Goal: Task Accomplishment & Management: Use online tool/utility

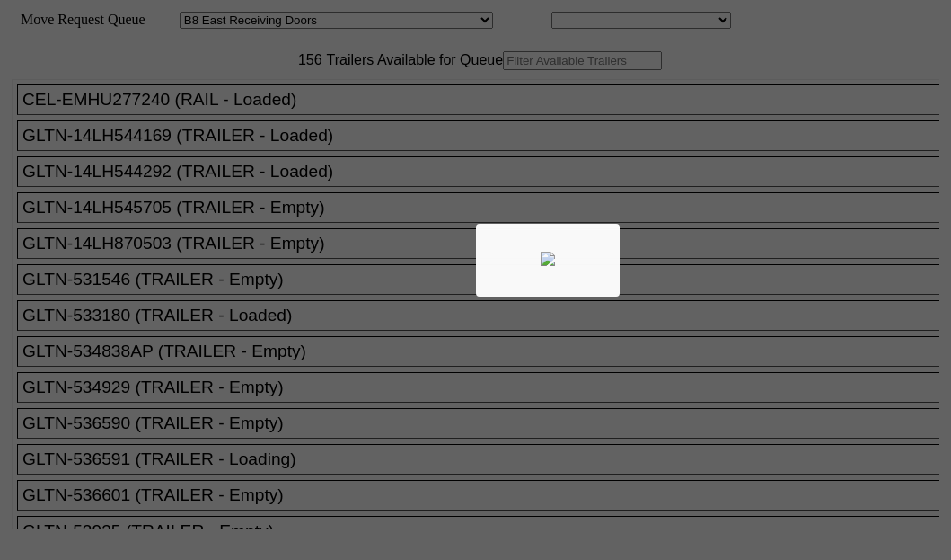
select select "536"
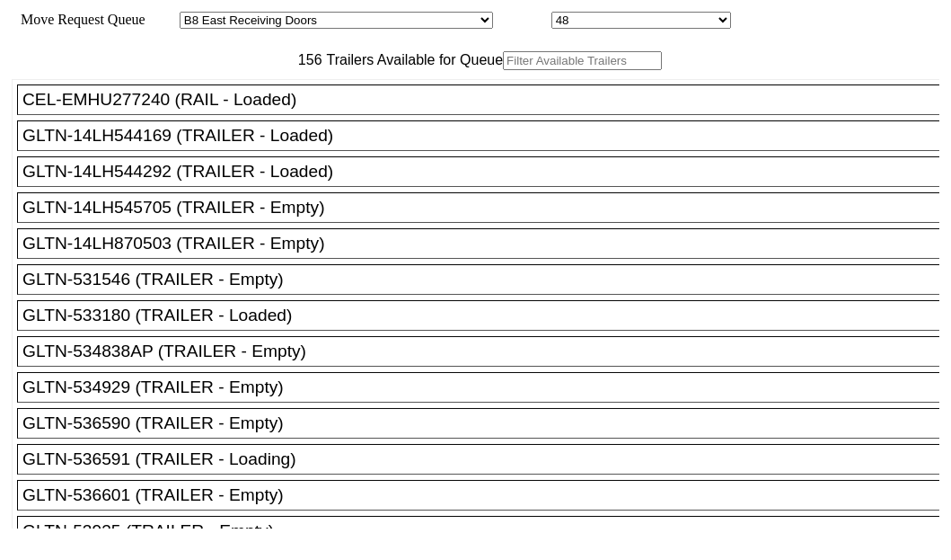
click at [503, 70] on input "text" at bounding box center [582, 60] width 159 height 19
paste input "XPOU410120"
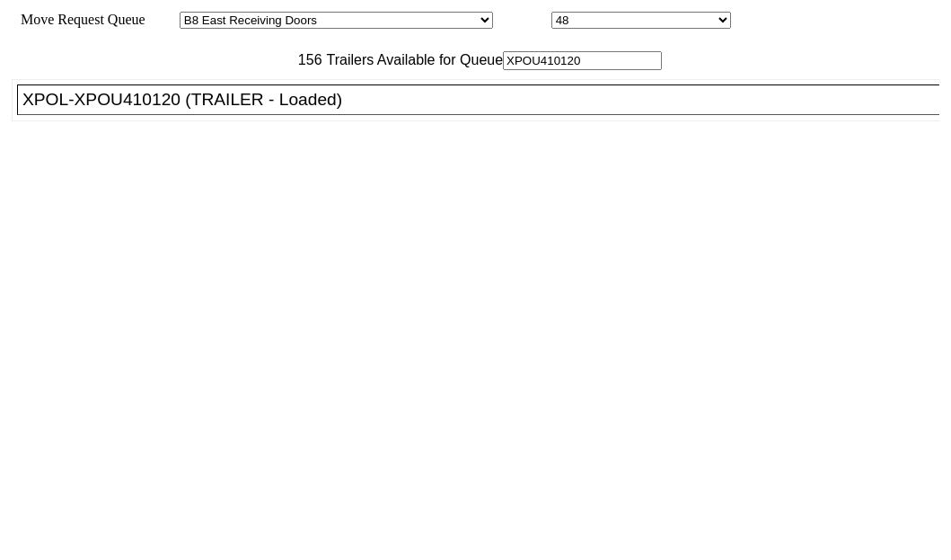
type input "XPOU410120"
click at [159, 110] on div "XPOL-XPOU410120 (TRAILER - Loaded)" at bounding box center [486, 100] width 928 height 20
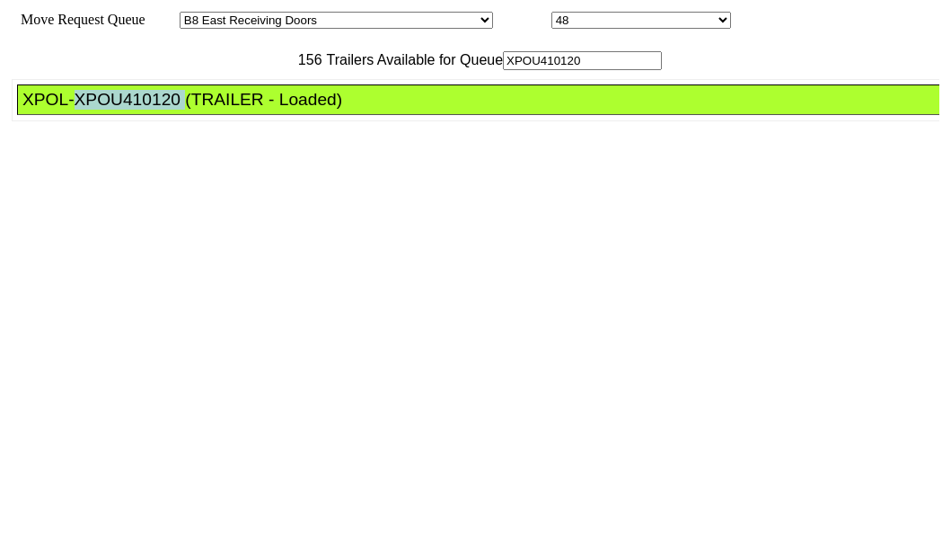
click at [159, 110] on div "XPOL-XPOU410120 (TRAILER - Loaded)" at bounding box center [486, 100] width 928 height 20
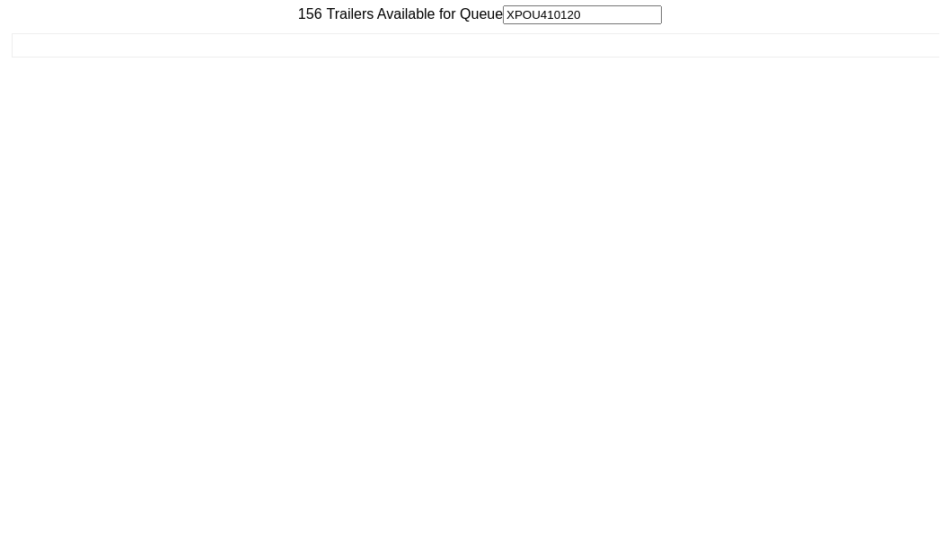
scroll to position [72, 0]
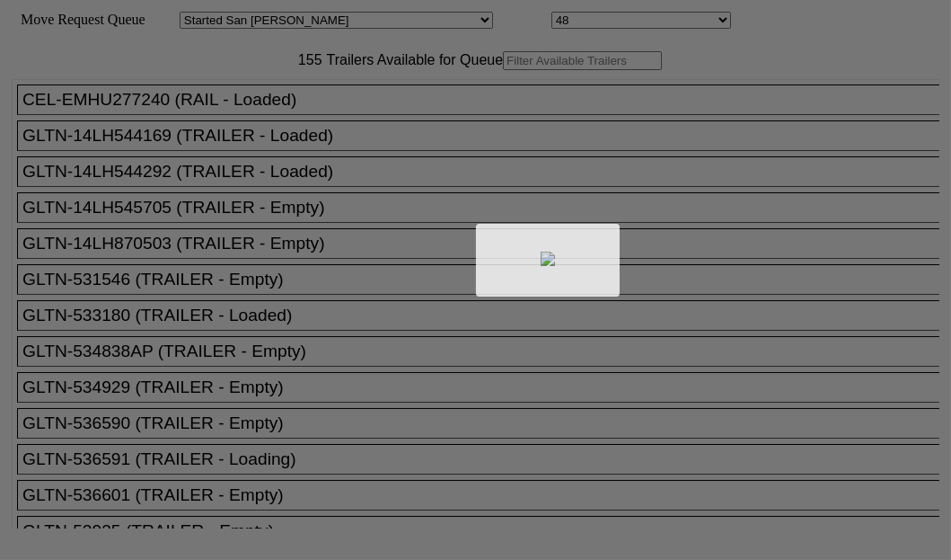
click at [260, 120] on div at bounding box center [475, 280] width 951 height 560
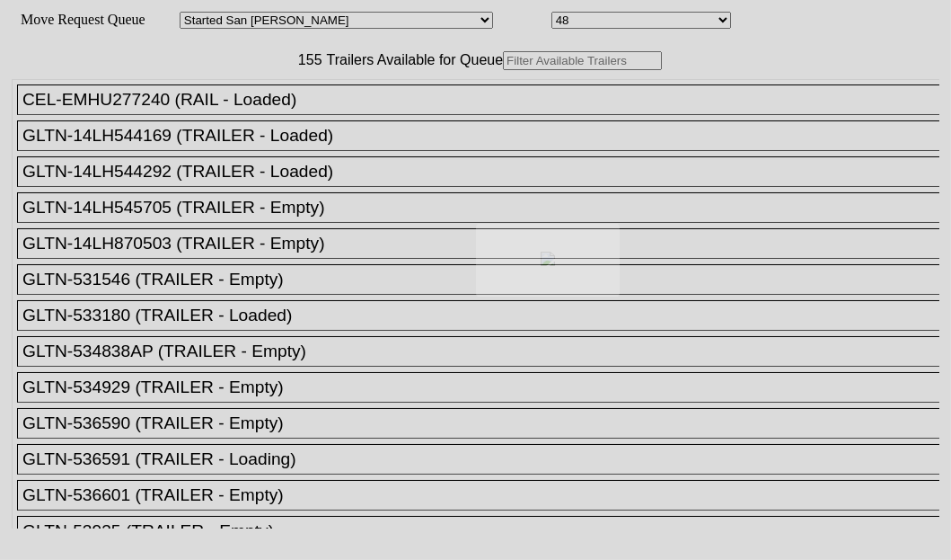
click at [237, 120] on div at bounding box center [475, 280] width 951 height 560
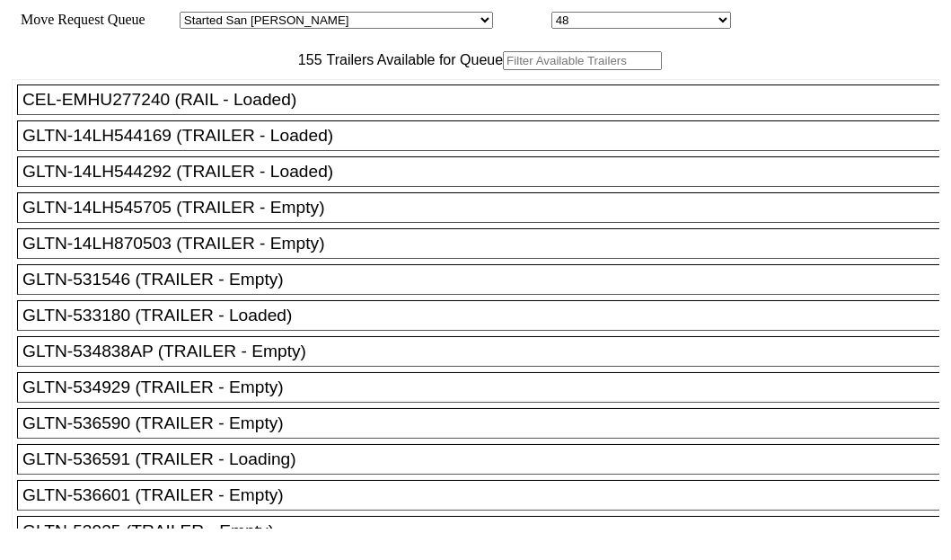
click at [503, 70] on input "text" at bounding box center [582, 60] width 159 height 19
paste input "XPOU420943"
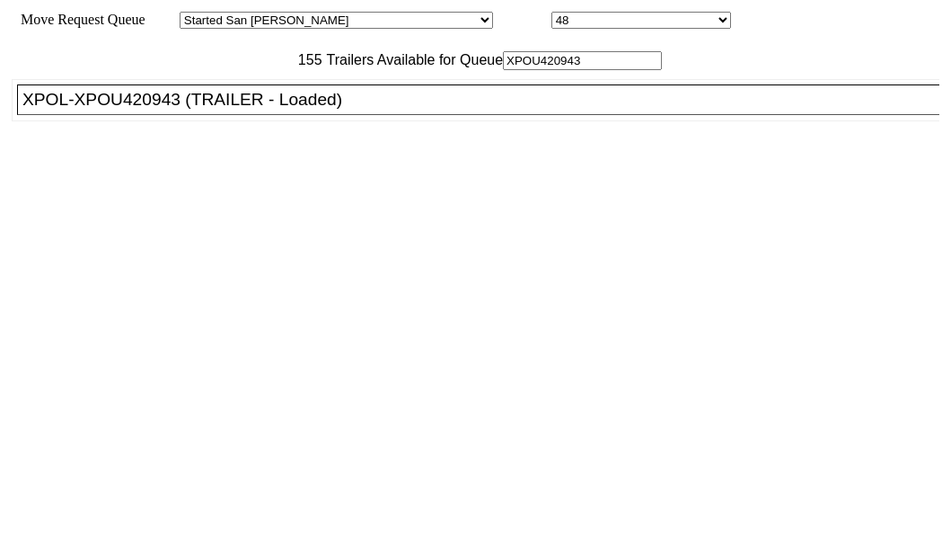
type input "XPOU420943"
click at [161, 110] on div "XPOL-XPOU420943 (TRAILER - Loaded)" at bounding box center [486, 100] width 928 height 20
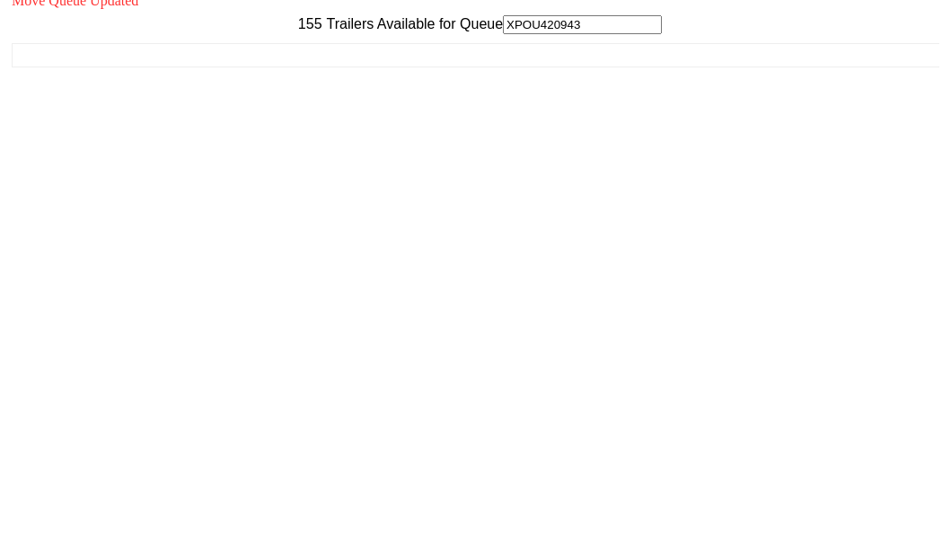
scroll to position [72, 0]
